Goal: Task Accomplishment & Management: Use online tool/utility

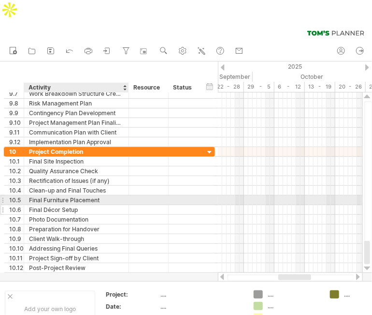
click at [97, 205] on div "Final Décor Setup" at bounding box center [76, 209] width 95 height 9
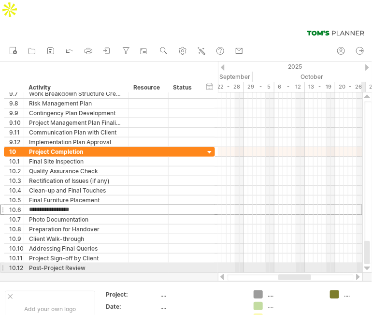
click at [367, 264] on div at bounding box center [367, 268] width 6 height 8
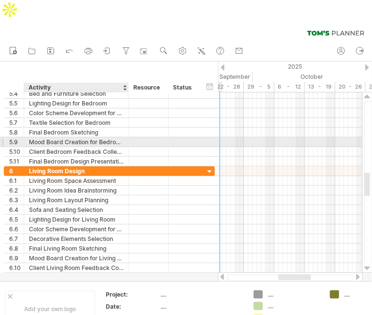
click at [87, 137] on div "Mood Board Creation for Bedroom" at bounding box center [76, 141] width 95 height 9
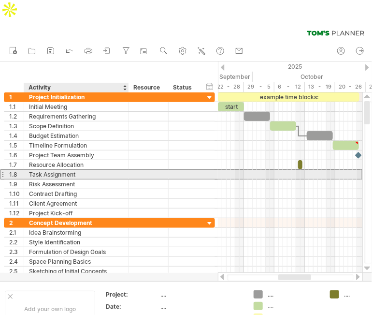
click at [63, 170] on div "Task Assignment" at bounding box center [76, 174] width 95 height 9
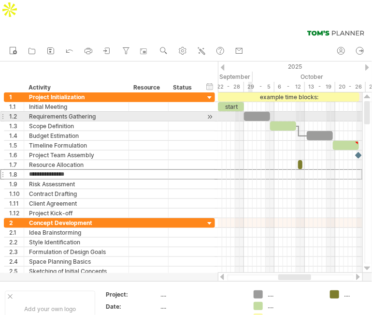
click at [251, 112] on div at bounding box center [257, 116] width 26 height 9
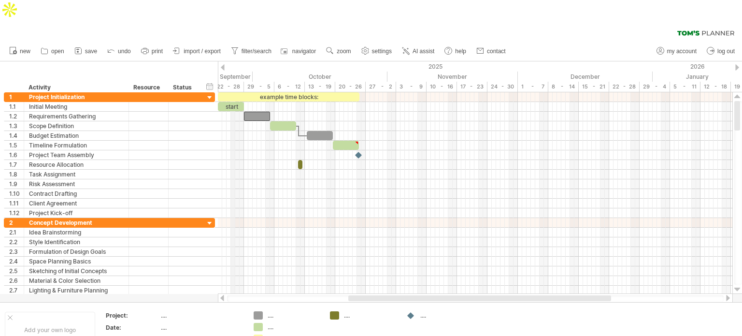
click at [235, 82] on div "22 - 28" at bounding box center [229, 87] width 30 height 10
click at [219, 61] on div "2025" at bounding box center [63, 66] width 1179 height 10
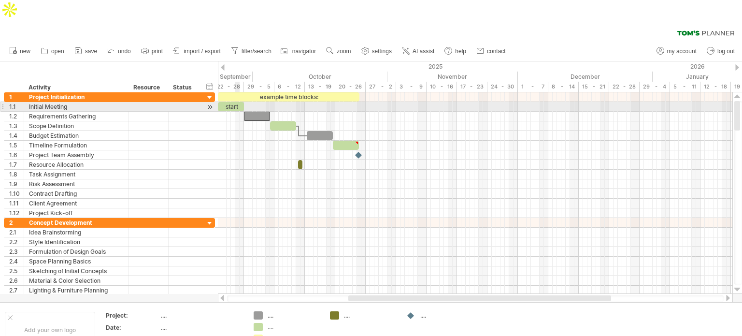
click at [237, 102] on div "start" at bounding box center [231, 106] width 26 height 9
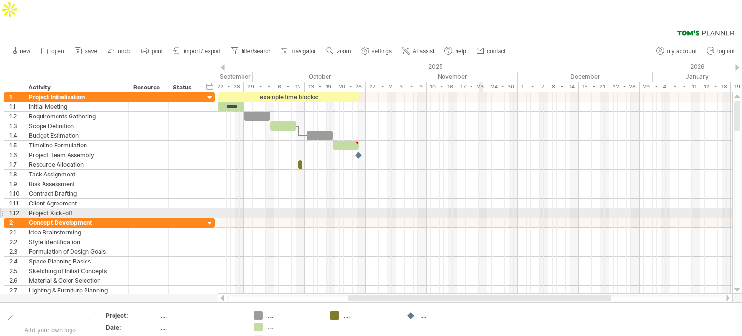
click at [481, 208] on div at bounding box center [475, 213] width 515 height 10
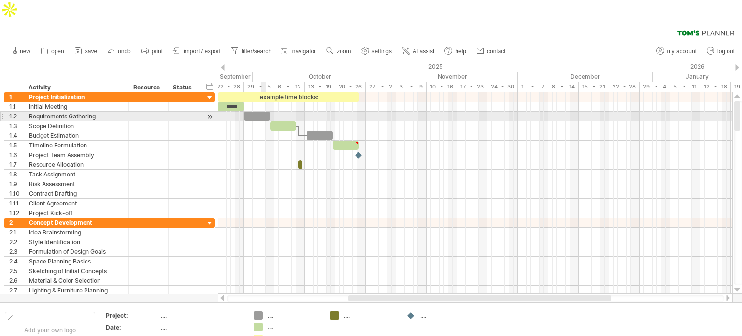
click at [262, 112] on div at bounding box center [257, 116] width 26 height 9
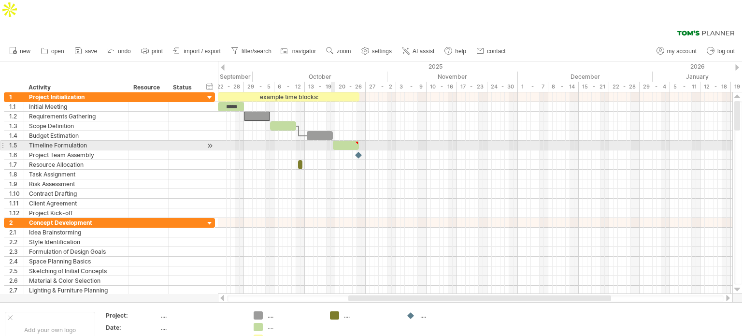
type textarea "**********"
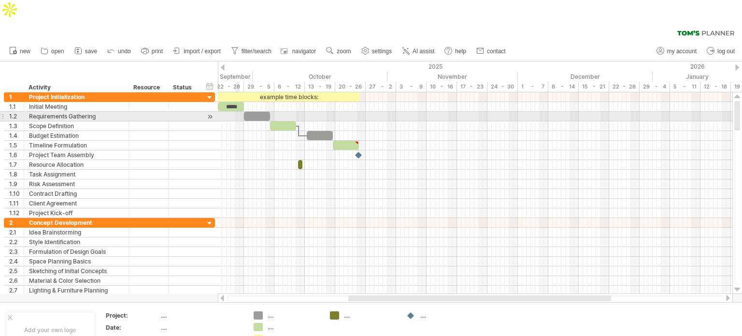
click at [236, 112] on div at bounding box center [475, 117] width 515 height 10
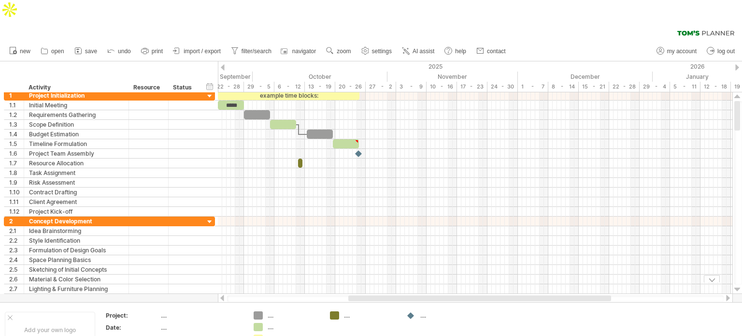
click at [263, 323] on div "...." at bounding box center [287, 327] width 67 height 8
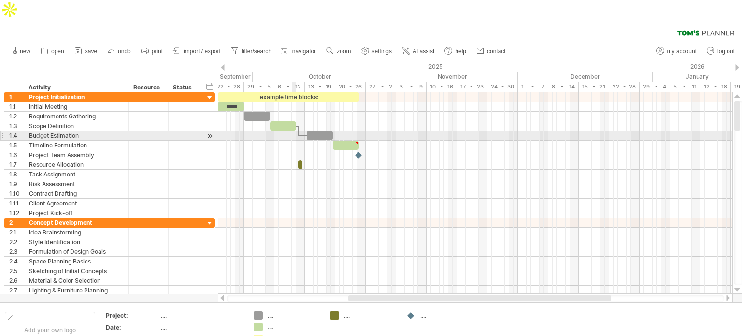
click at [294, 131] on div at bounding box center [475, 136] width 515 height 10
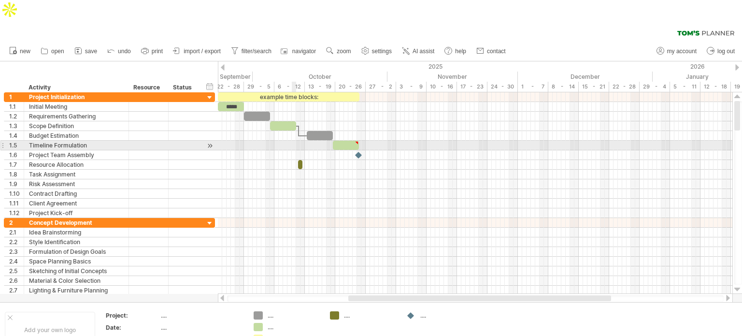
click at [295, 150] on div at bounding box center [475, 155] width 515 height 10
